Goal: Task Accomplishment & Management: Use online tool/utility

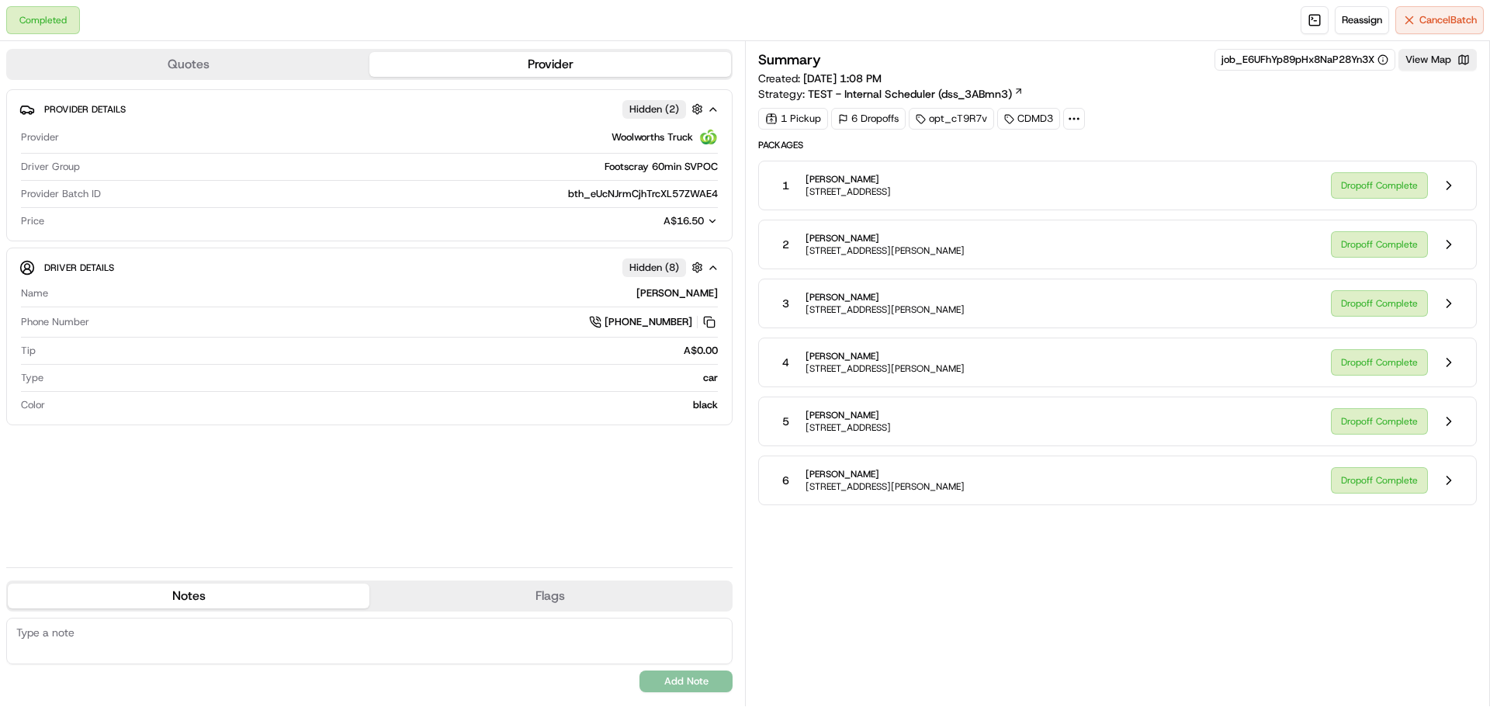
click at [1369, 376] on div "Dropoff Complete" at bounding box center [1397, 362] width 133 height 29
click at [1437, 367] on button at bounding box center [1448, 362] width 29 height 29
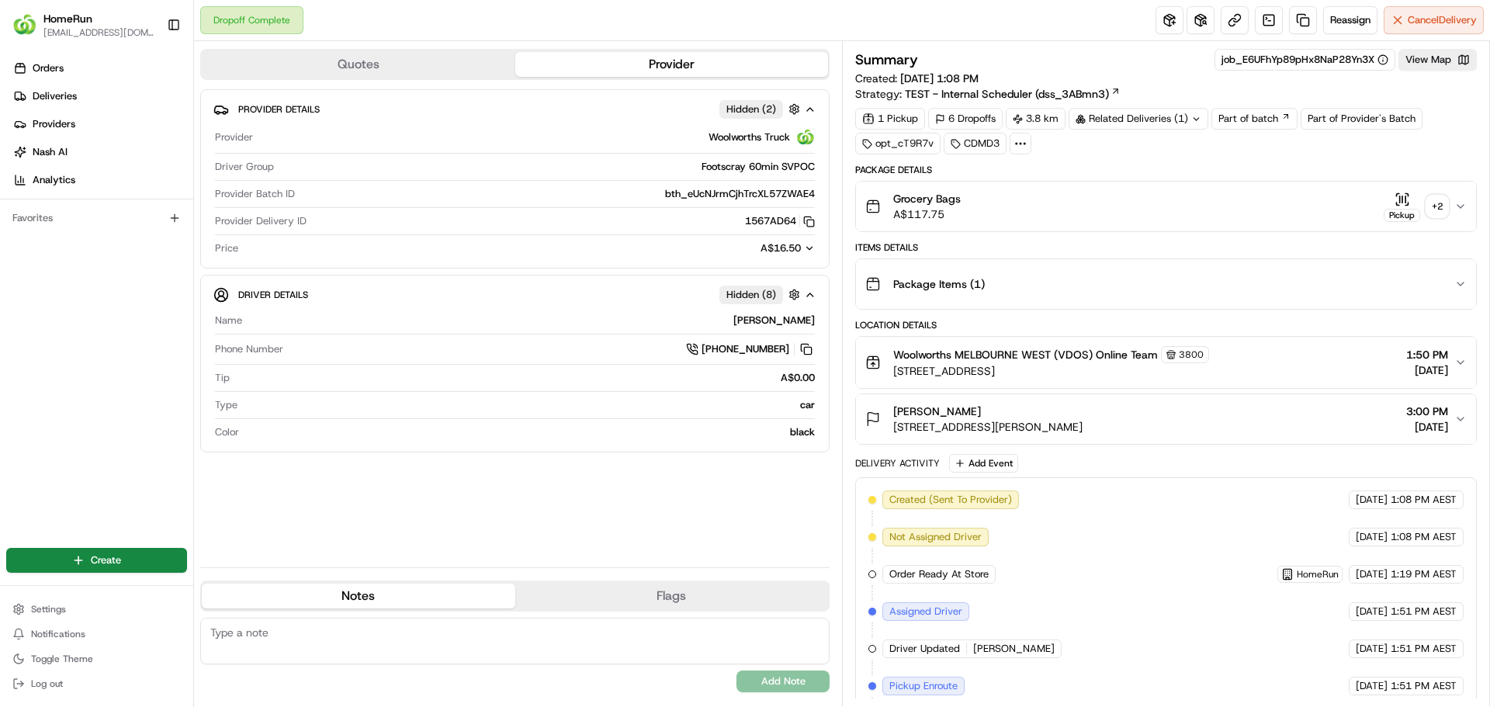
click at [1441, 209] on div "+ 2" at bounding box center [1438, 207] width 22 height 22
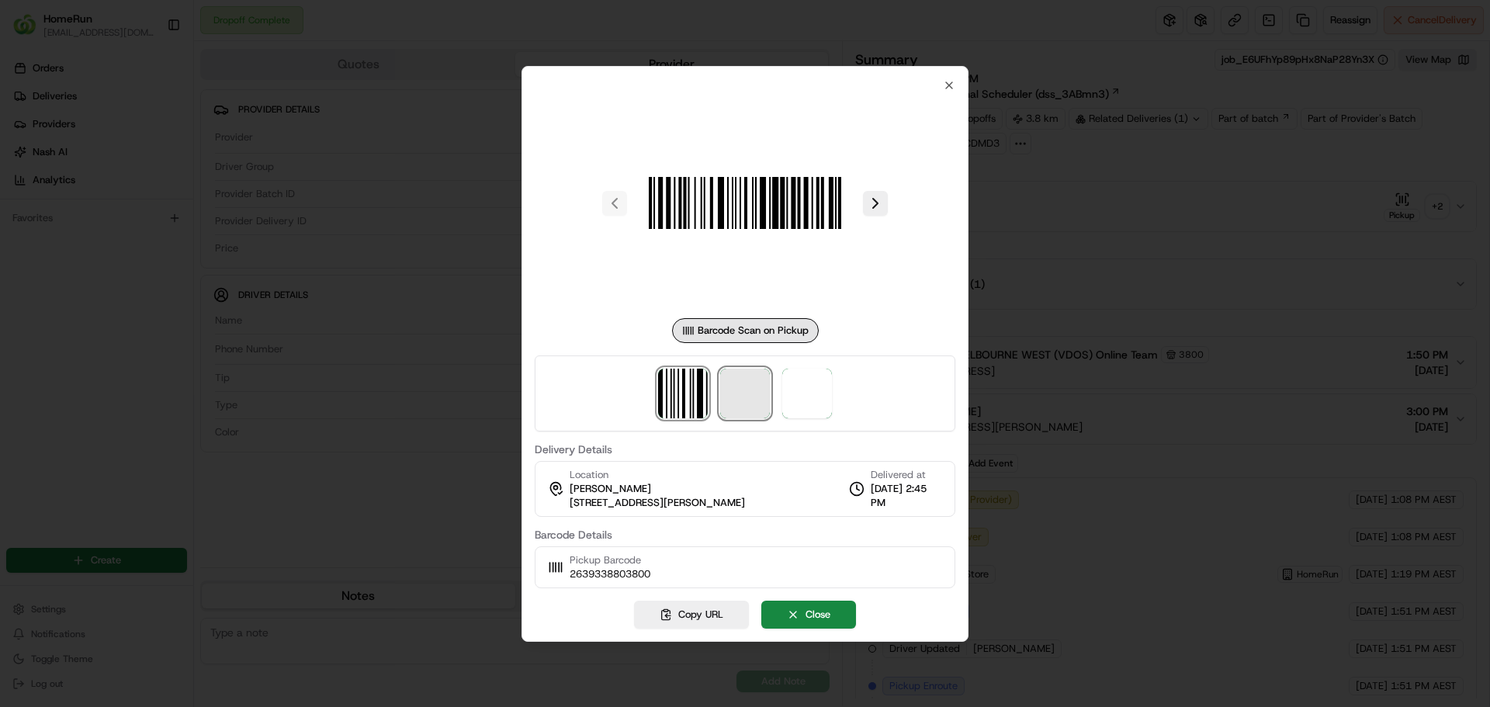
click at [758, 402] on span at bounding box center [745, 394] width 50 height 50
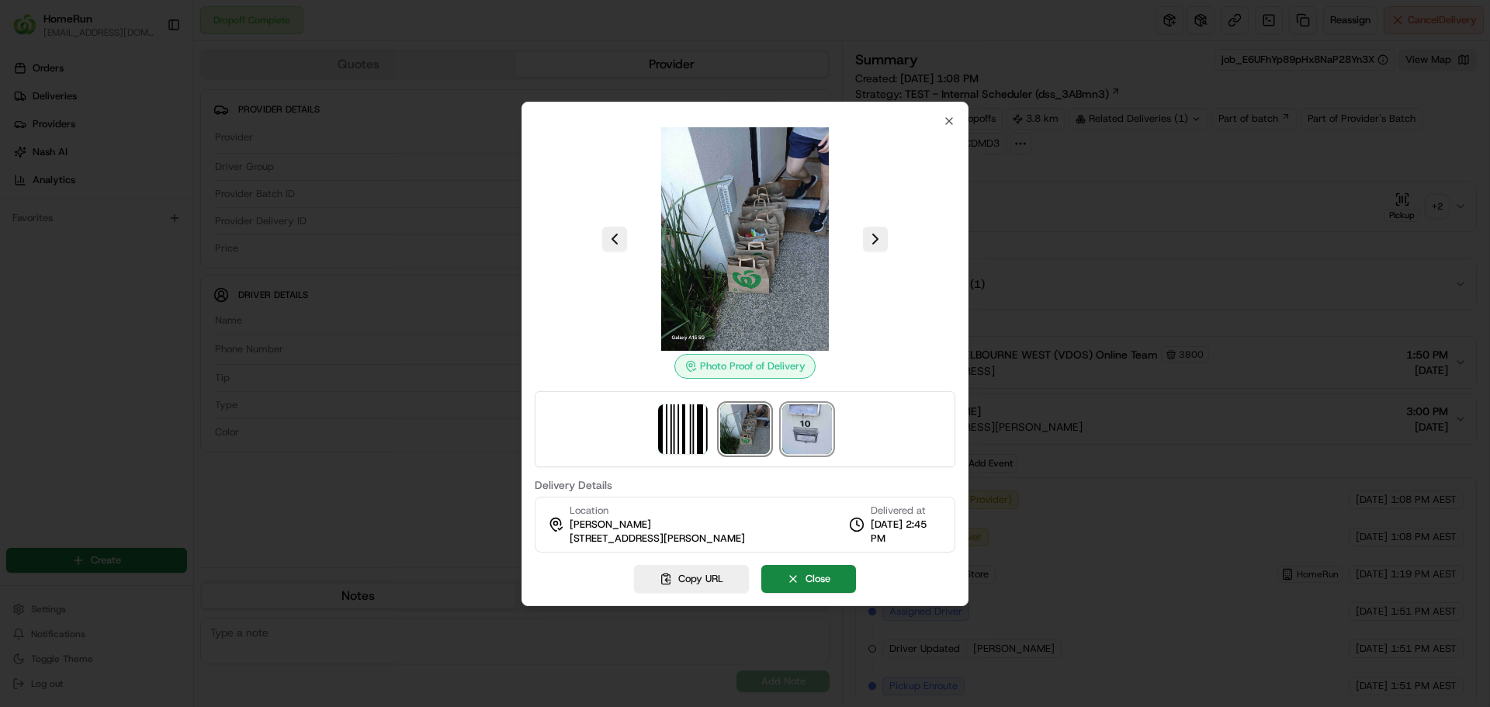
click at [793, 423] on img at bounding box center [807, 429] width 50 height 50
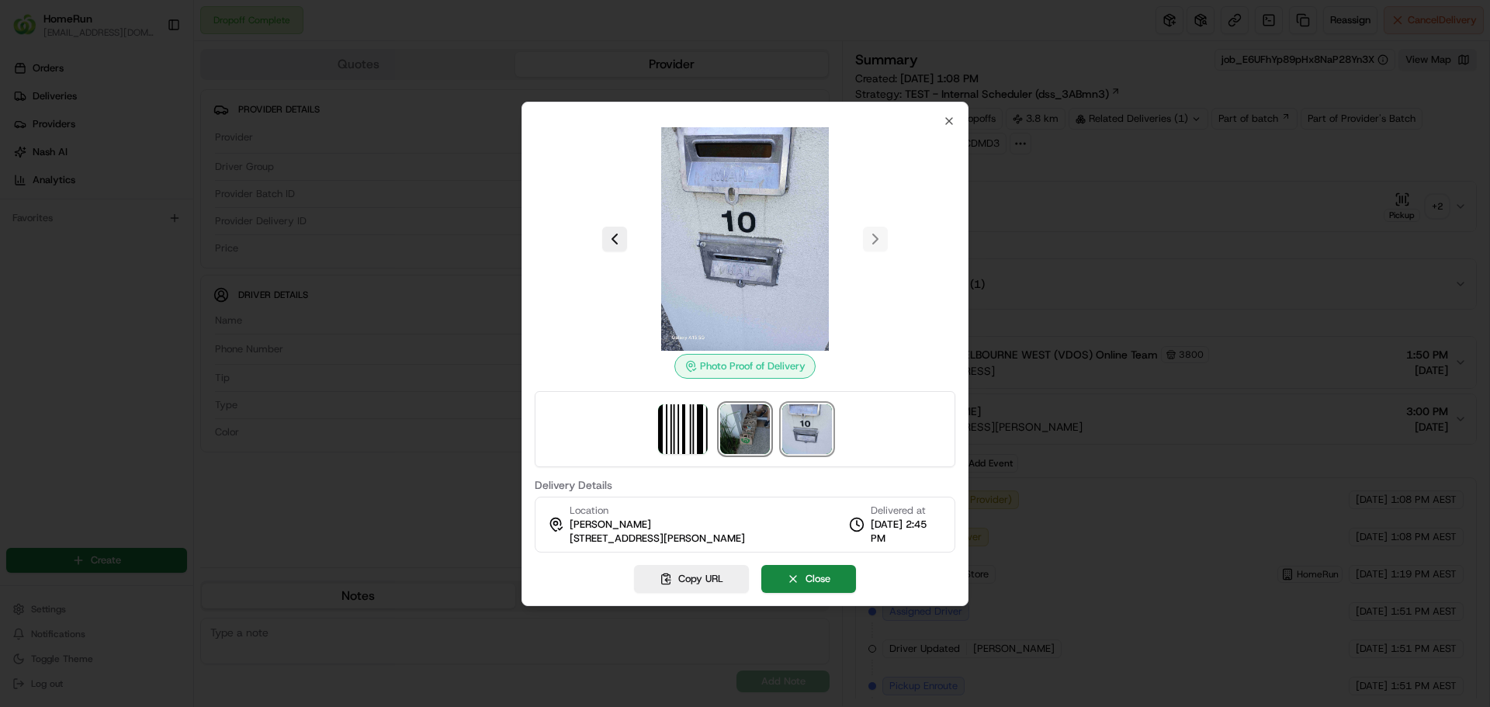
click at [727, 430] on img at bounding box center [745, 429] width 50 height 50
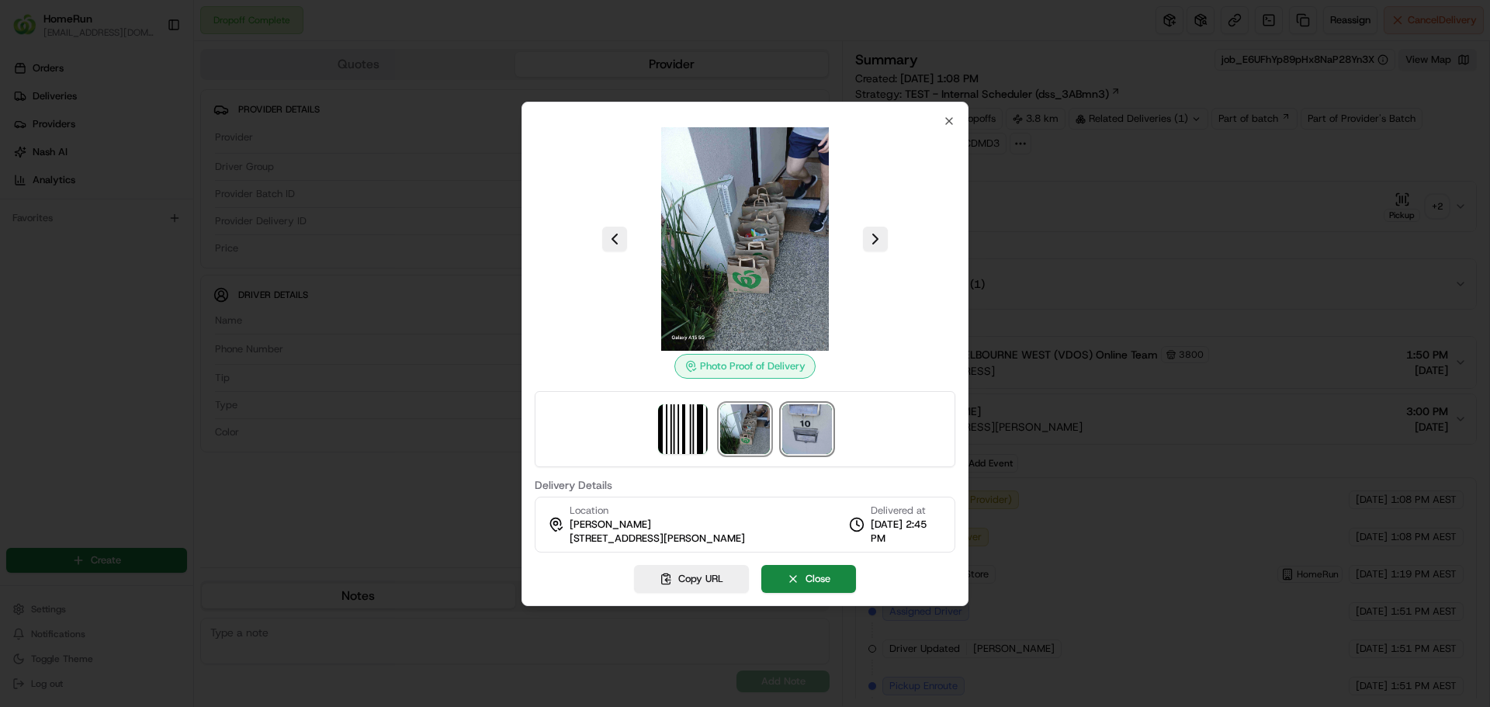
click at [783, 436] on img at bounding box center [807, 429] width 50 height 50
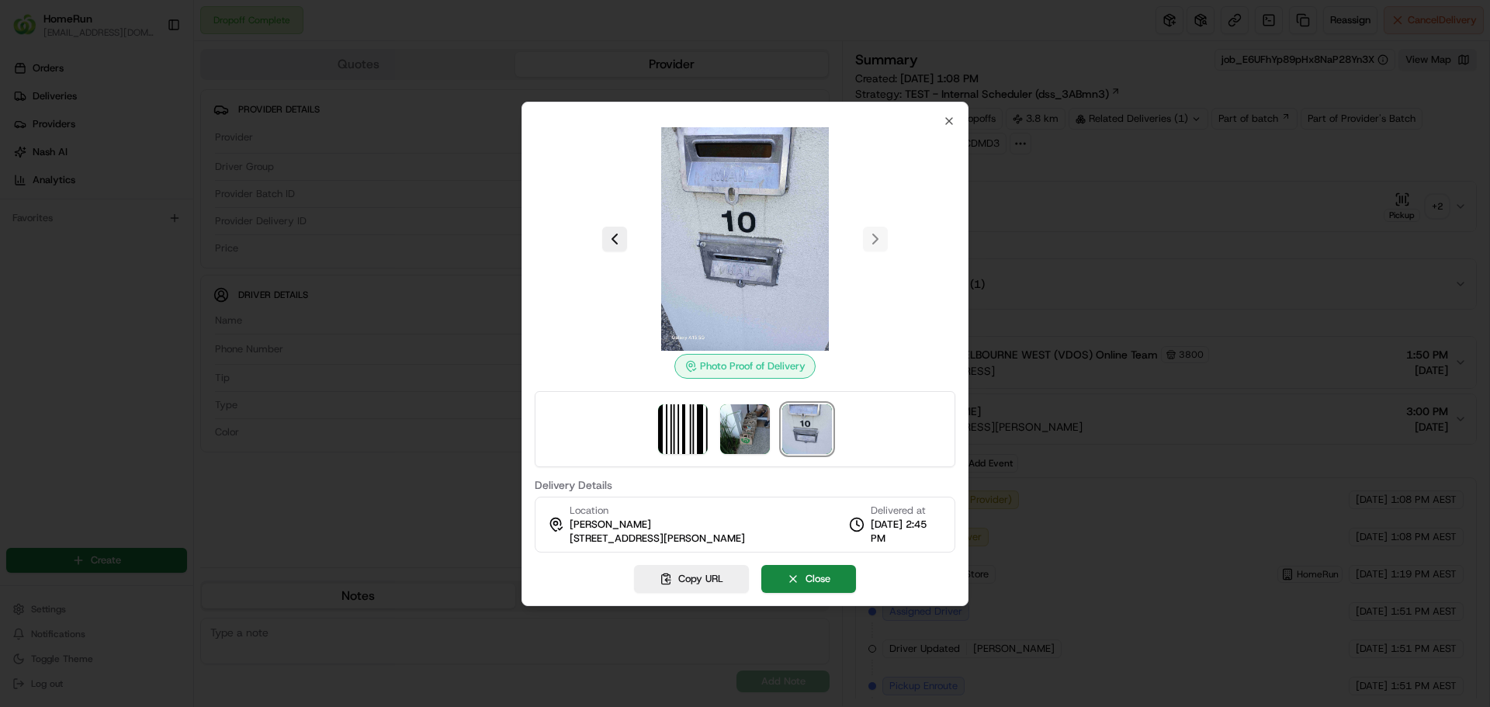
drag, startPoint x: 741, startPoint y: 532, endPoint x: 573, endPoint y: 539, distance: 167.8
click at [573, 539] on div "Location Hannah Sauvarin 10 John St, Footscray, VIC 3011, AU Delivered at 09/08…" at bounding box center [745, 525] width 421 height 56
copy span "[STREET_ADDRESS][PERSON_NAME]"
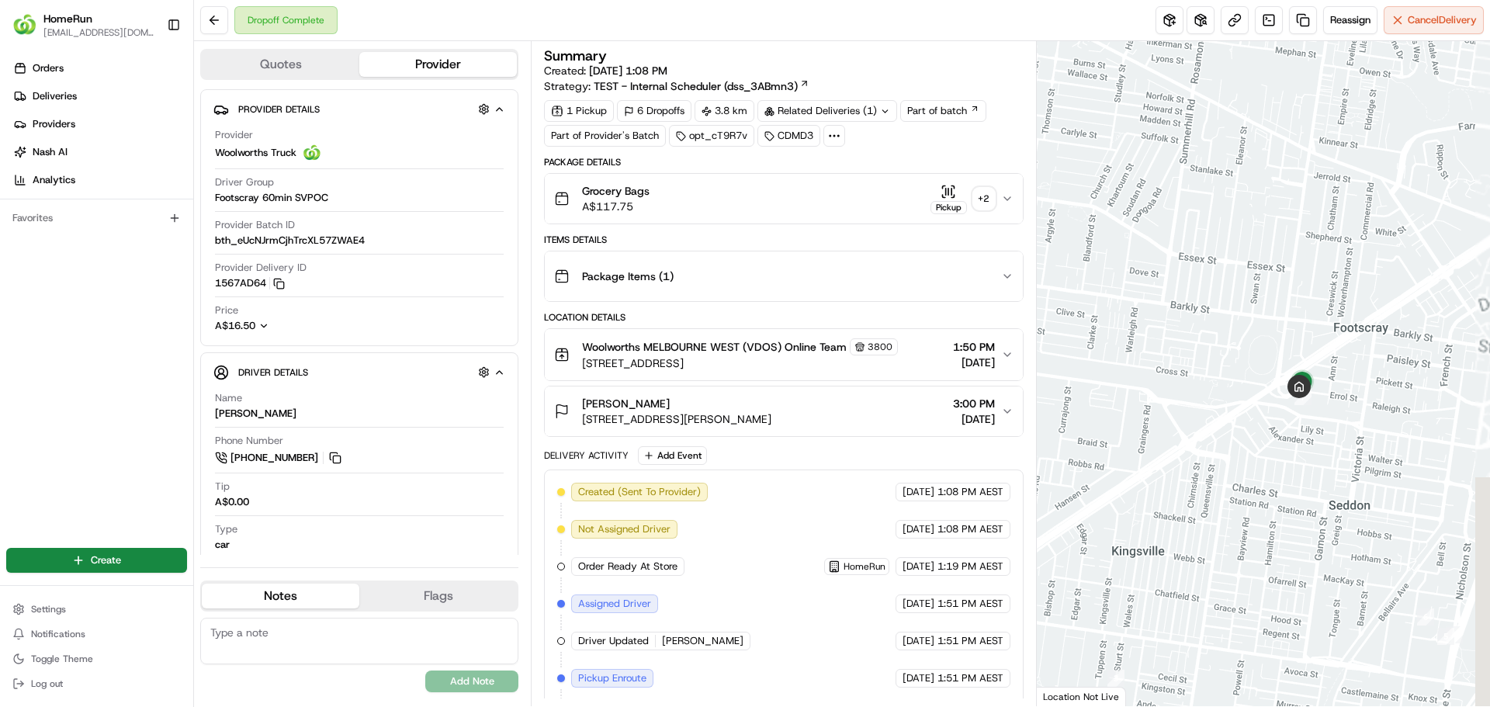
drag, startPoint x: 1264, startPoint y: 414, endPoint x: 1230, endPoint y: 405, distance: 35.4
click at [1219, 413] on div at bounding box center [1264, 373] width 454 height 665
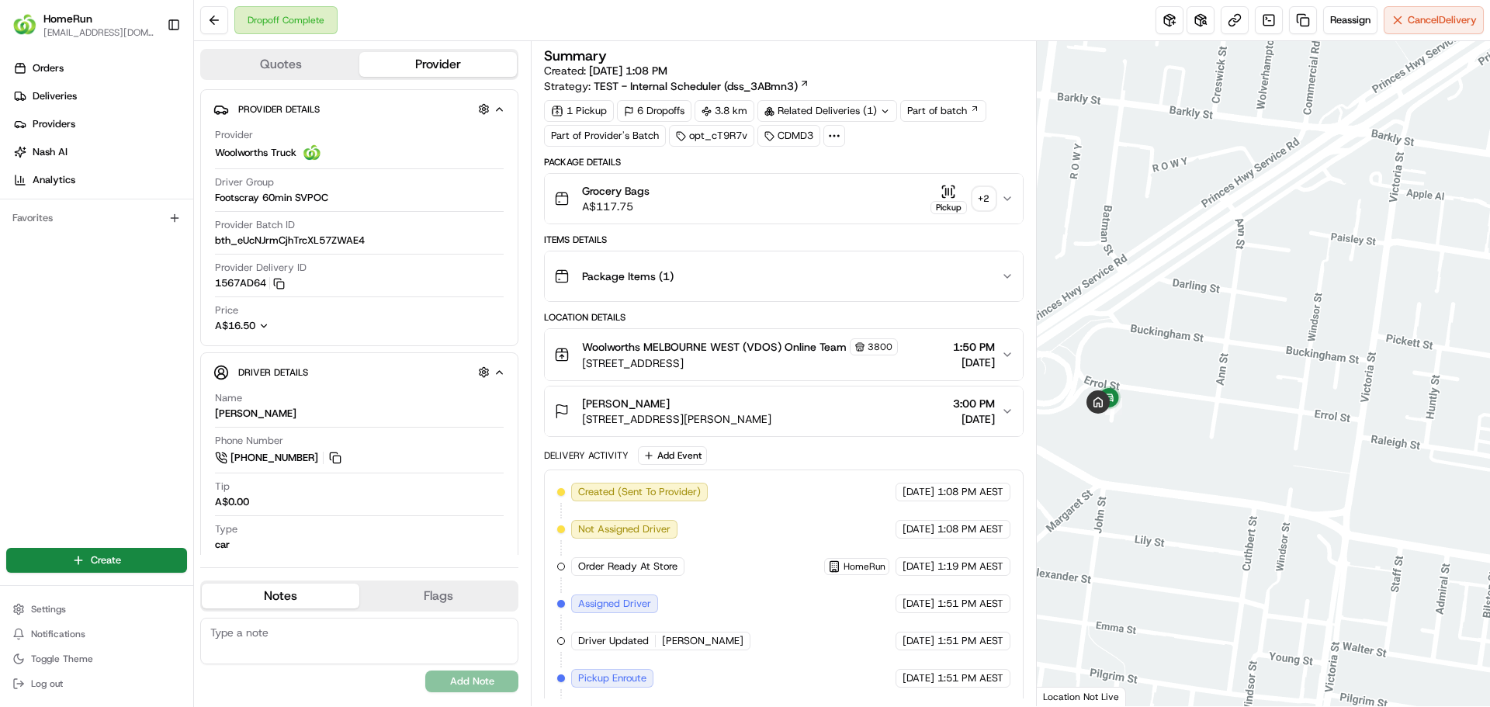
click at [1162, 390] on div at bounding box center [1264, 373] width 454 height 665
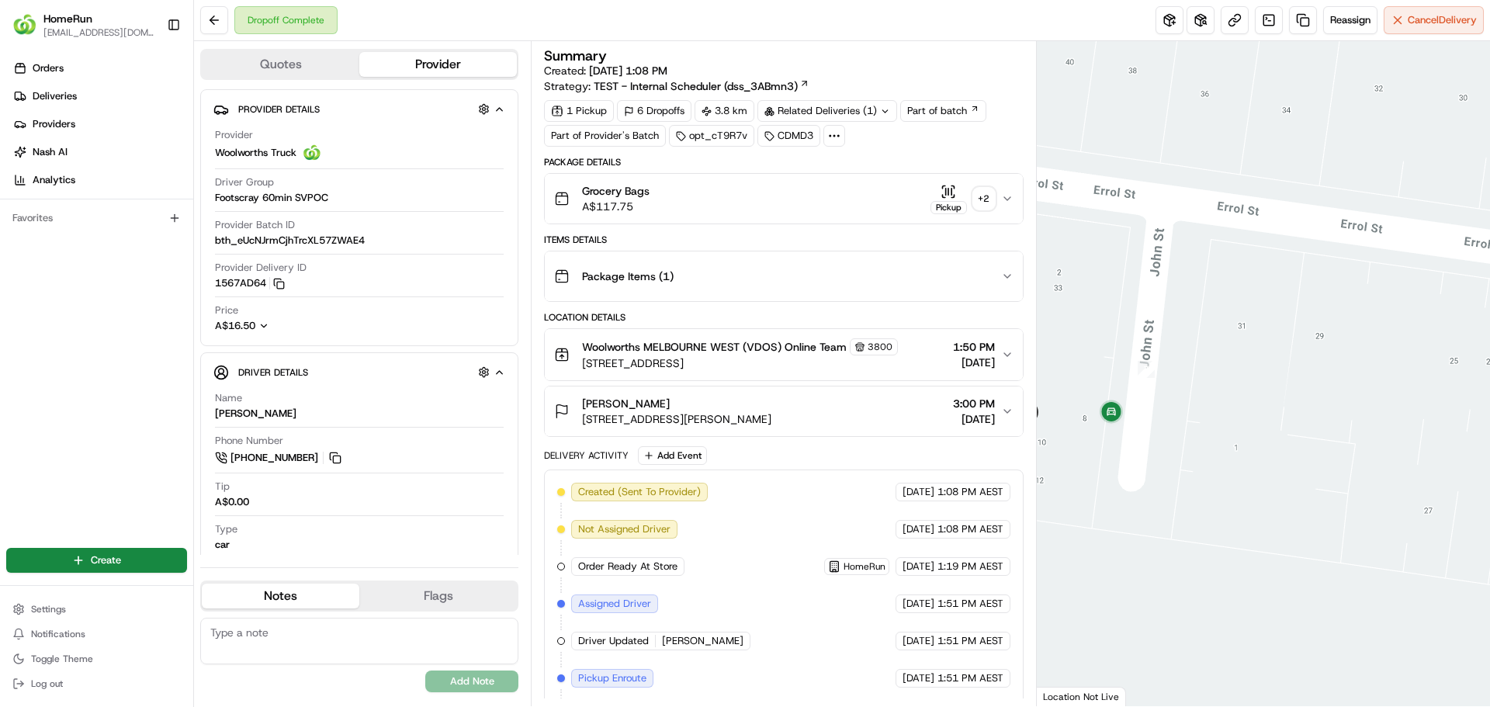
drag, startPoint x: 1183, startPoint y: 442, endPoint x: 1207, endPoint y: 439, distance: 24.2
click at [1200, 442] on div at bounding box center [1264, 373] width 454 height 665
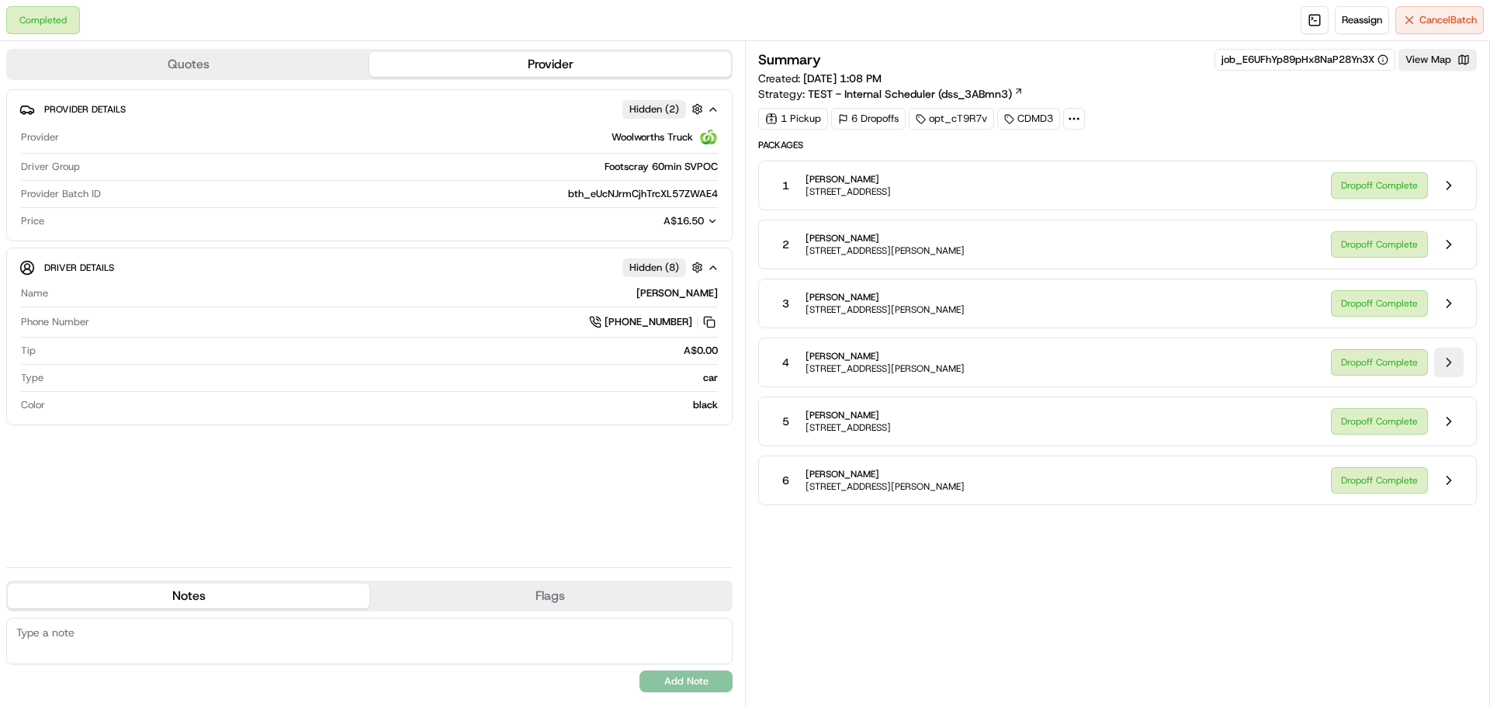
click at [1446, 359] on button at bounding box center [1448, 362] width 29 height 29
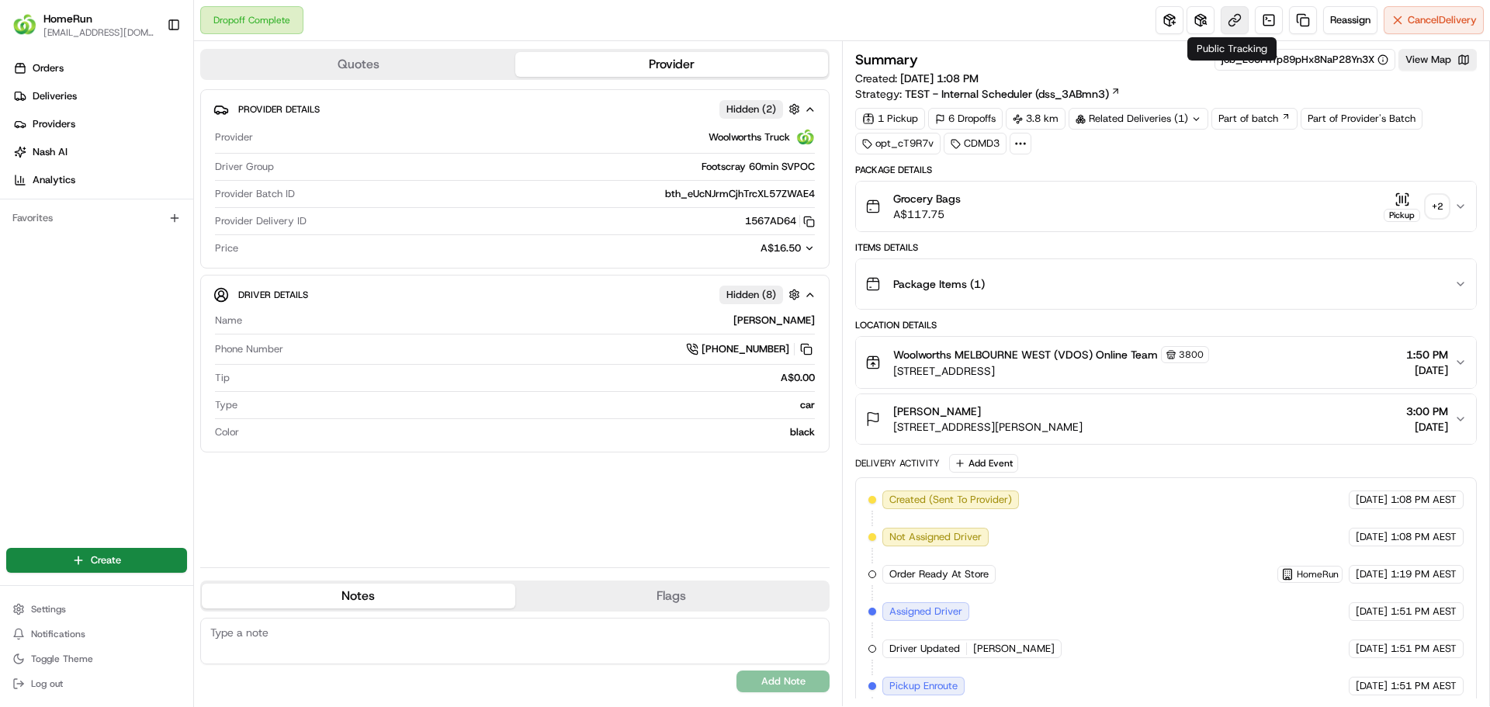
click at [1225, 19] on link at bounding box center [1235, 20] width 28 height 28
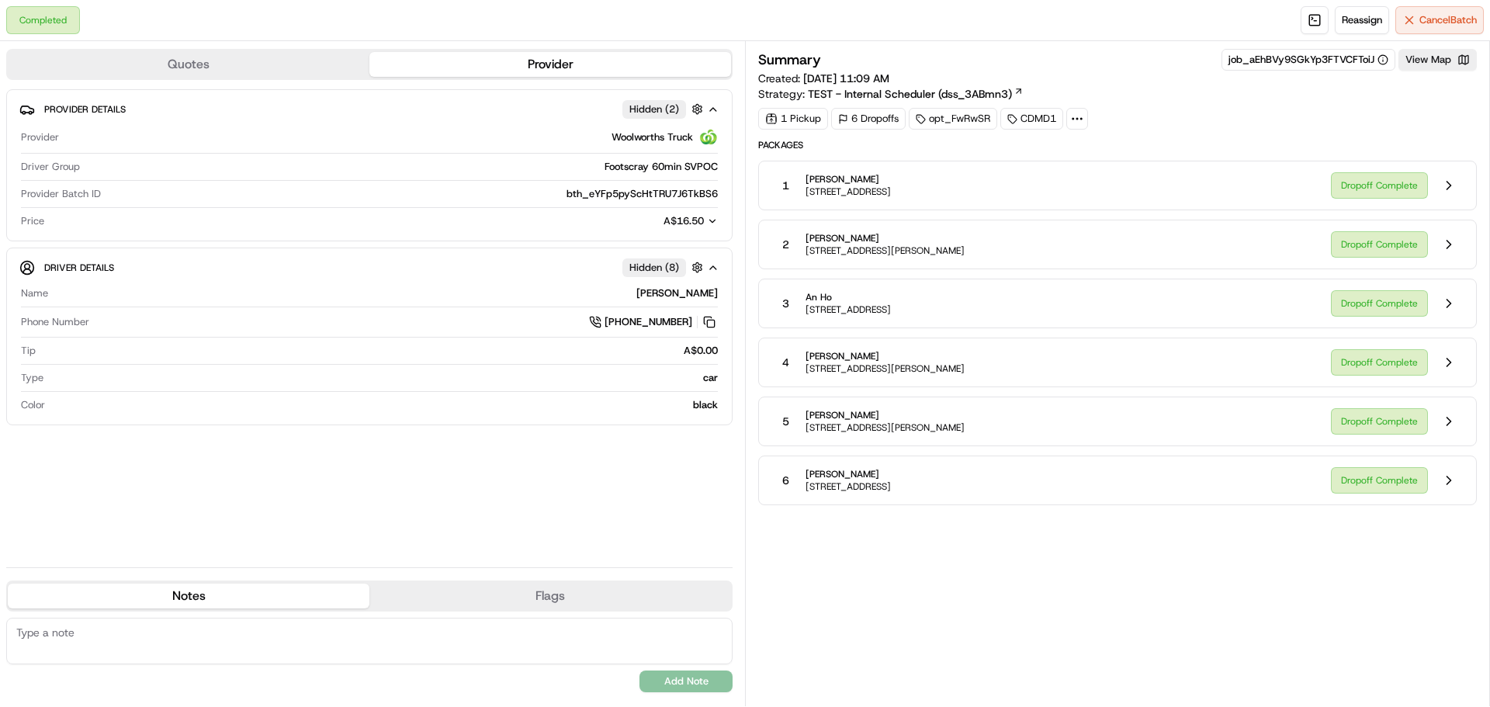
click at [874, 355] on span "[PERSON_NAME]" at bounding box center [885, 356] width 159 height 12
click at [1408, 369] on div "Dropoff Complete" at bounding box center [1397, 362] width 133 height 29
click at [1447, 365] on button at bounding box center [1448, 362] width 29 height 29
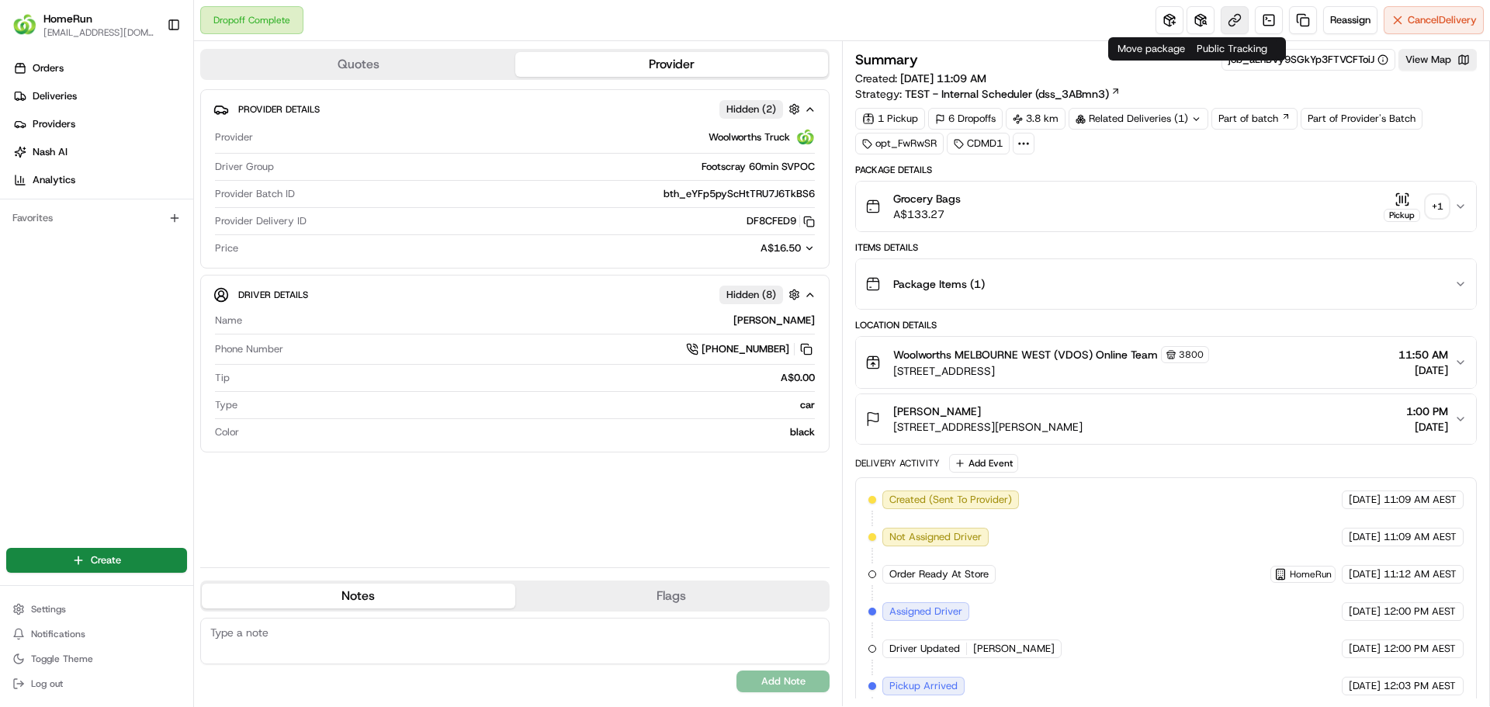
click at [1237, 17] on link at bounding box center [1235, 20] width 28 height 28
